Goal: Task Accomplishment & Management: Use online tool/utility

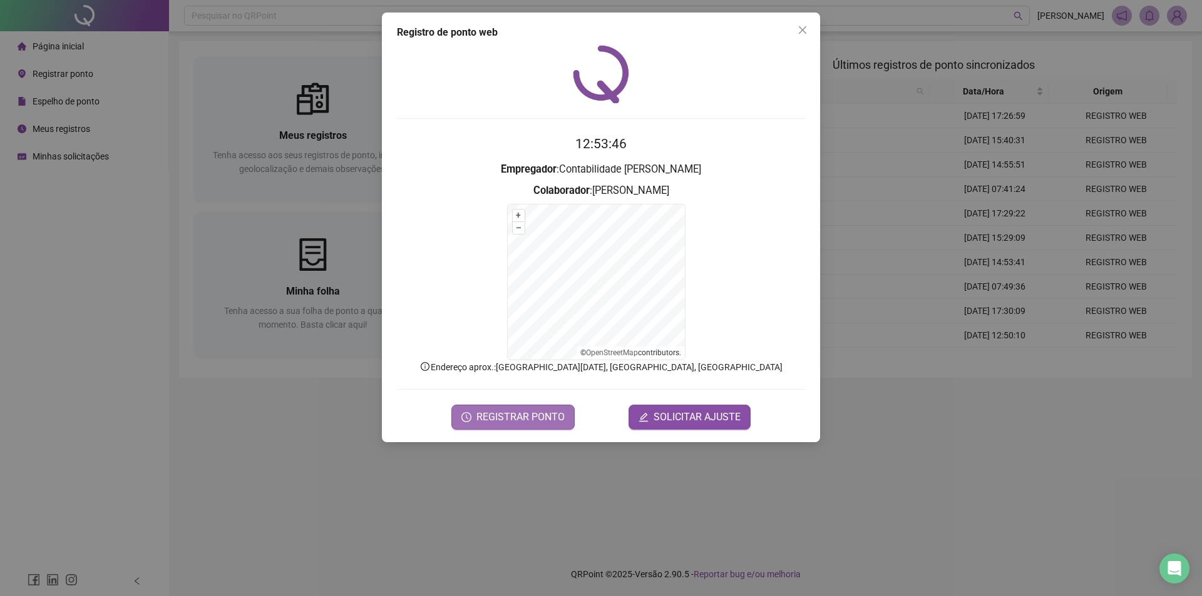
click at [531, 414] on span "REGISTRAR PONTO" at bounding box center [520, 417] width 88 height 15
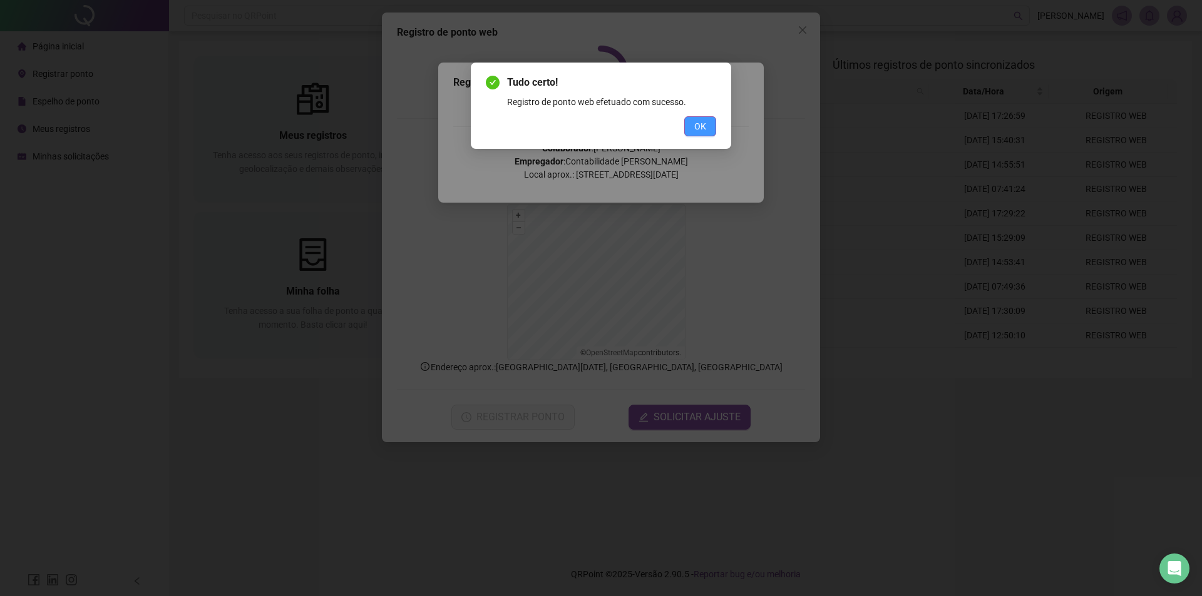
click at [694, 123] on span "OK" at bounding box center [700, 127] width 12 height 14
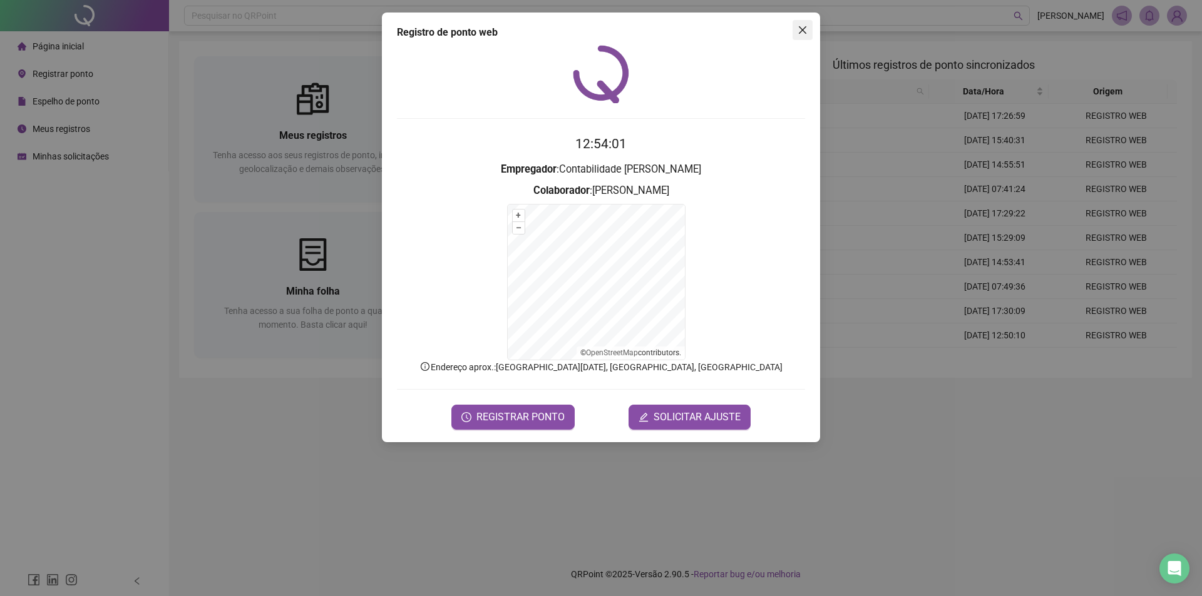
click at [802, 31] on icon "close" at bounding box center [803, 30] width 8 height 8
